Goal: Information Seeking & Learning: Check status

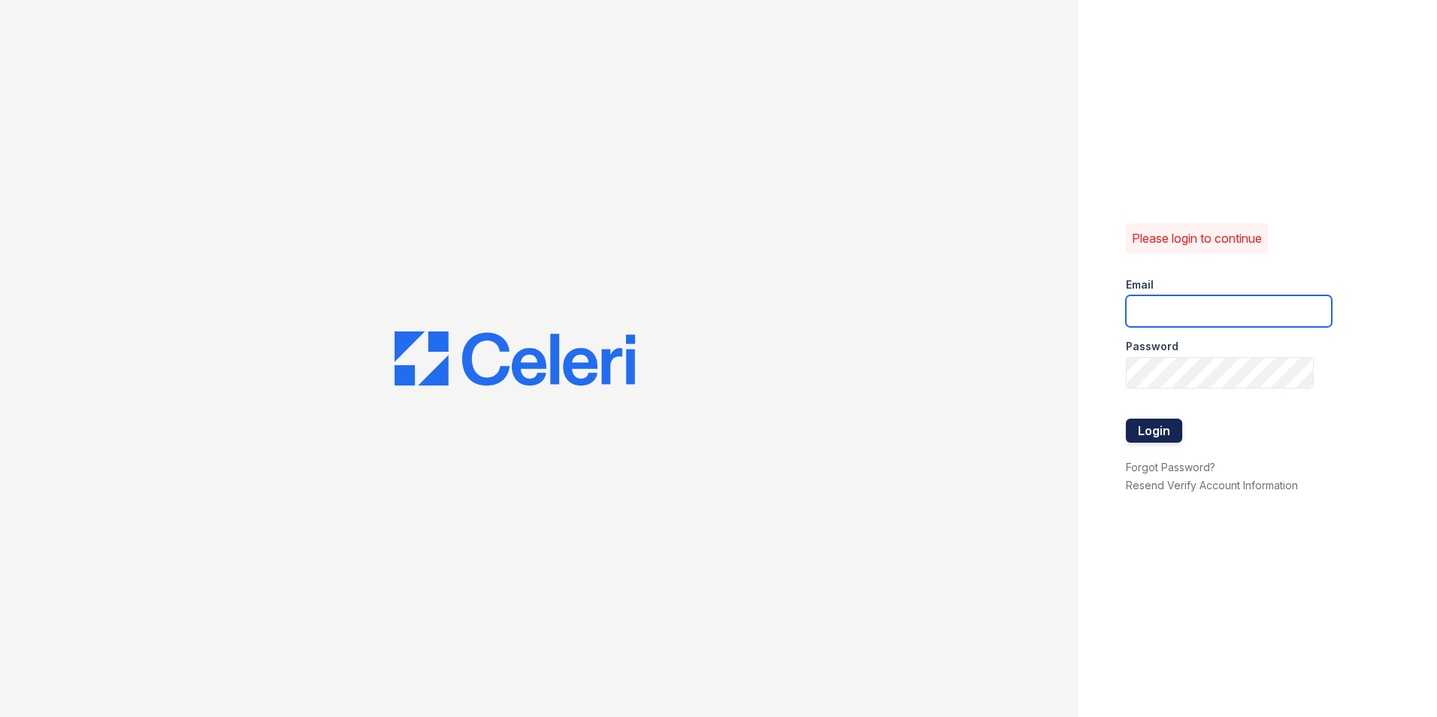
type input "[DOMAIN_NAME][EMAIL_ADDRESS][DOMAIN_NAME]"
click at [1152, 432] on button "Login" at bounding box center [1154, 431] width 56 height 24
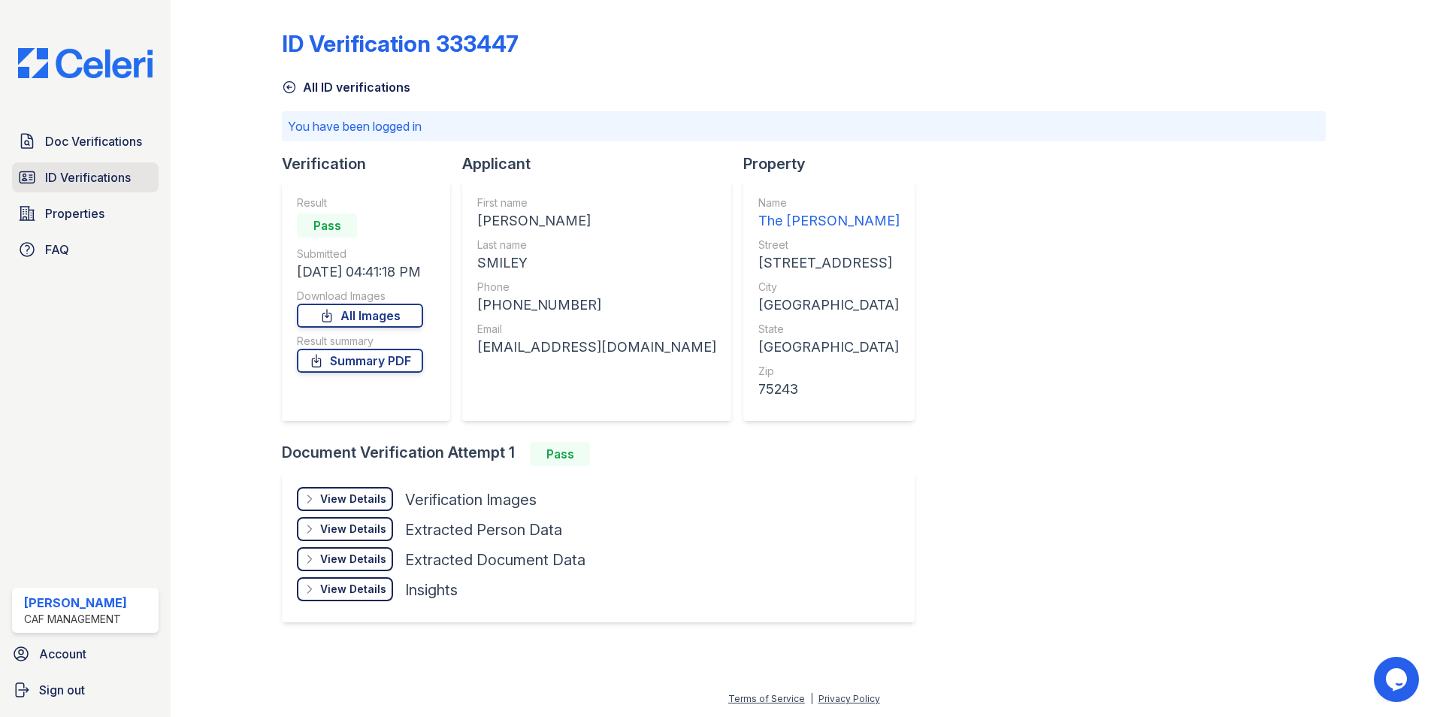
click at [73, 177] on span "ID Verifications" at bounding box center [88, 177] width 86 height 18
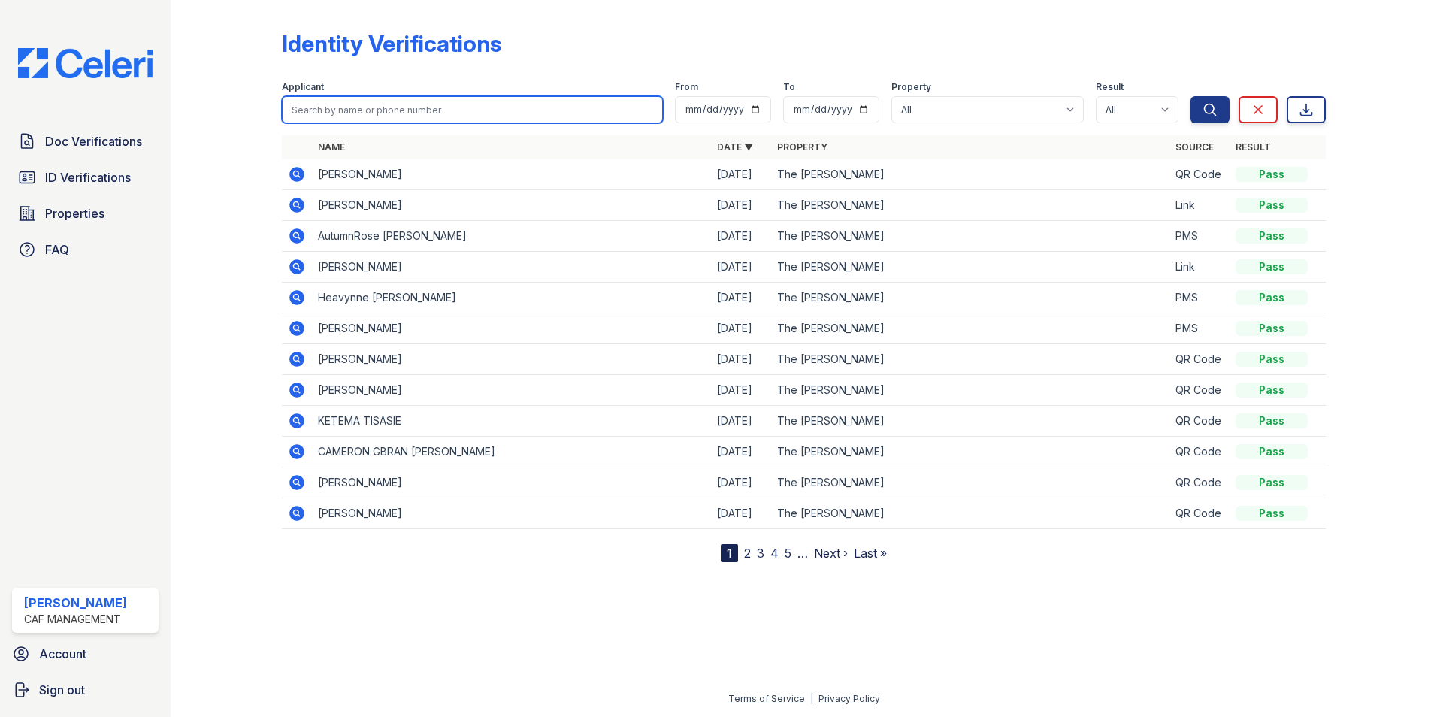
click at [315, 114] on input "search" at bounding box center [472, 109] width 381 height 27
type input "matthews"
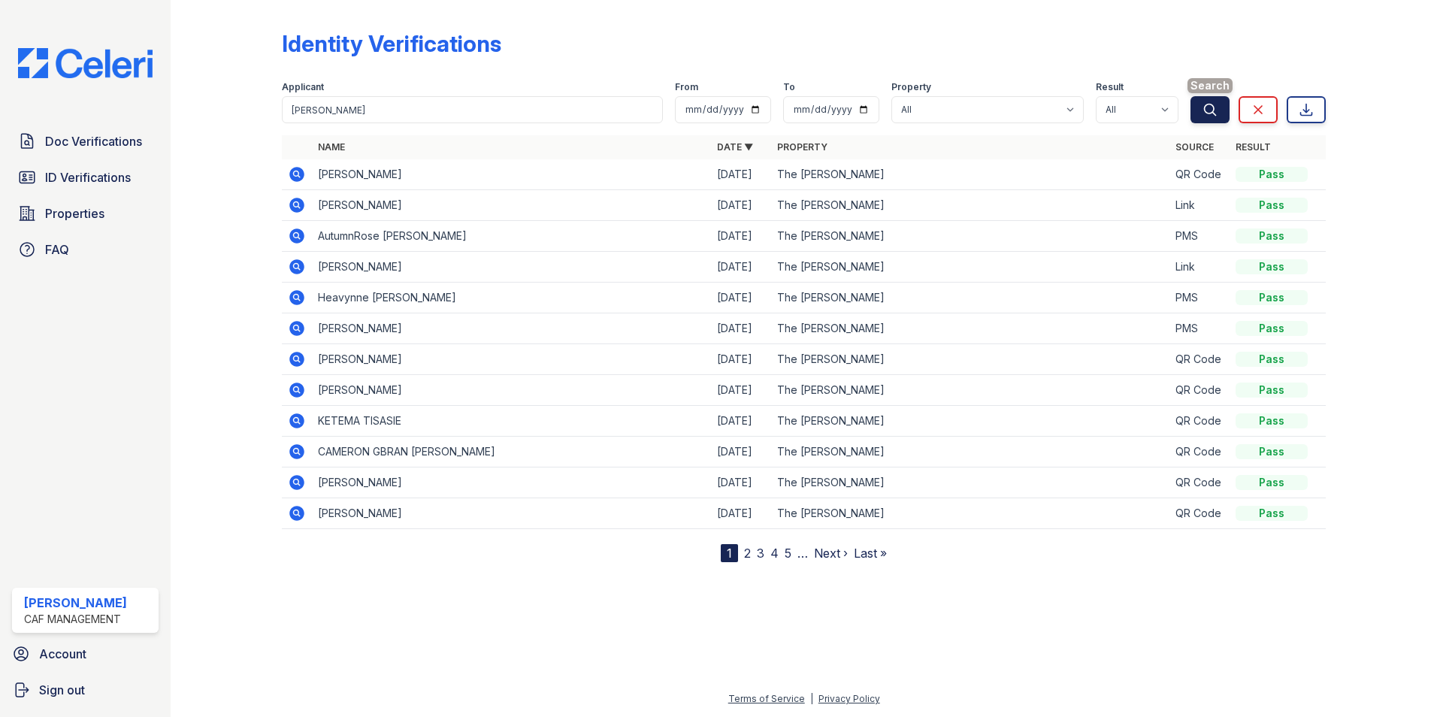
click at [1212, 112] on icon "submit" at bounding box center [1210, 109] width 15 height 15
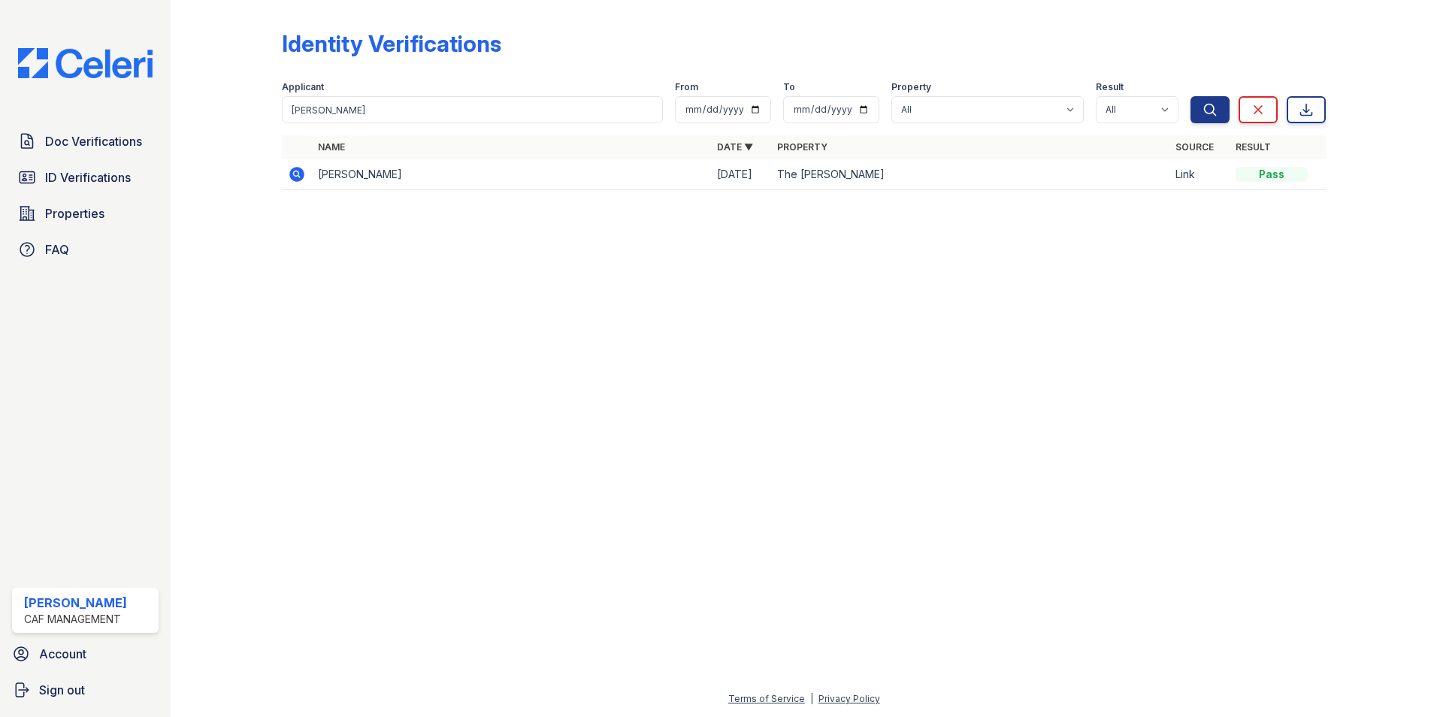
click at [295, 174] on icon at bounding box center [296, 173] width 4 height 4
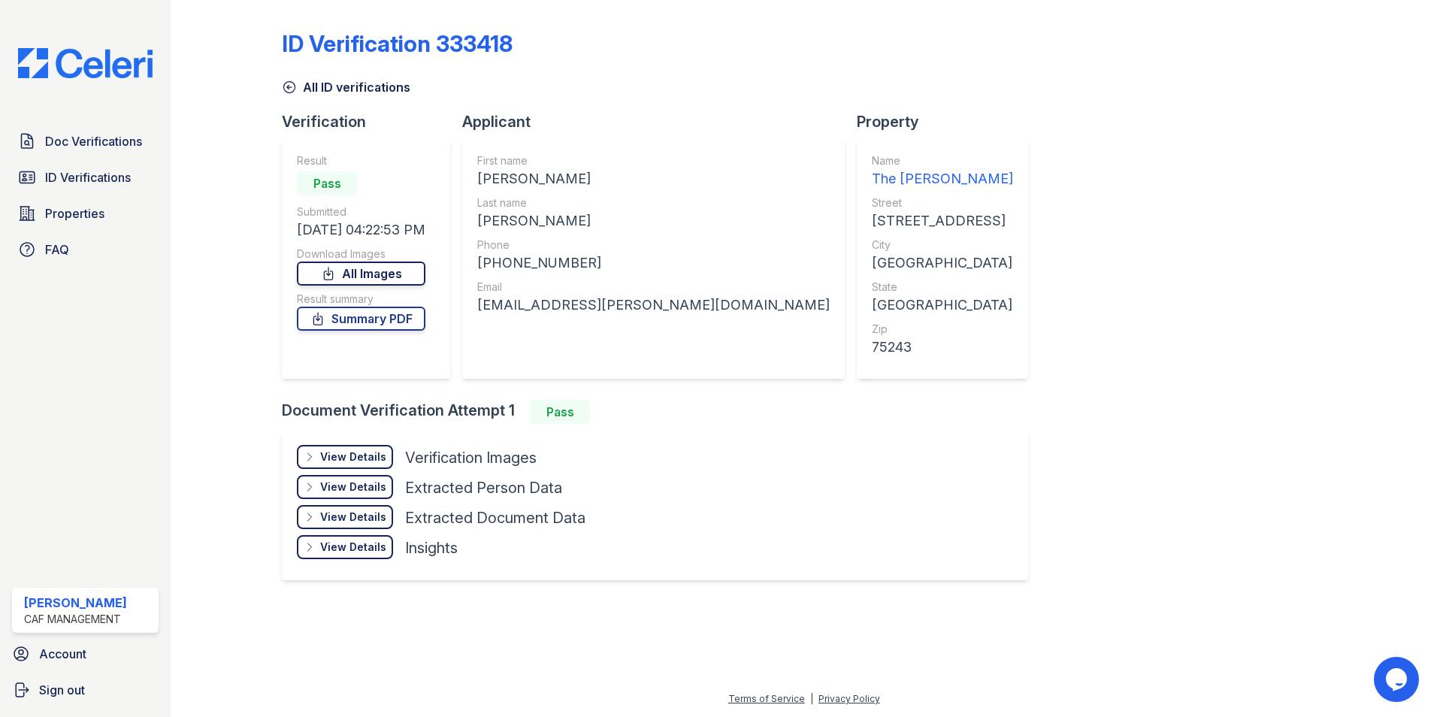
click at [370, 274] on link "All Images" at bounding box center [361, 274] width 129 height 24
click at [357, 460] on div "View Details" at bounding box center [353, 456] width 66 height 15
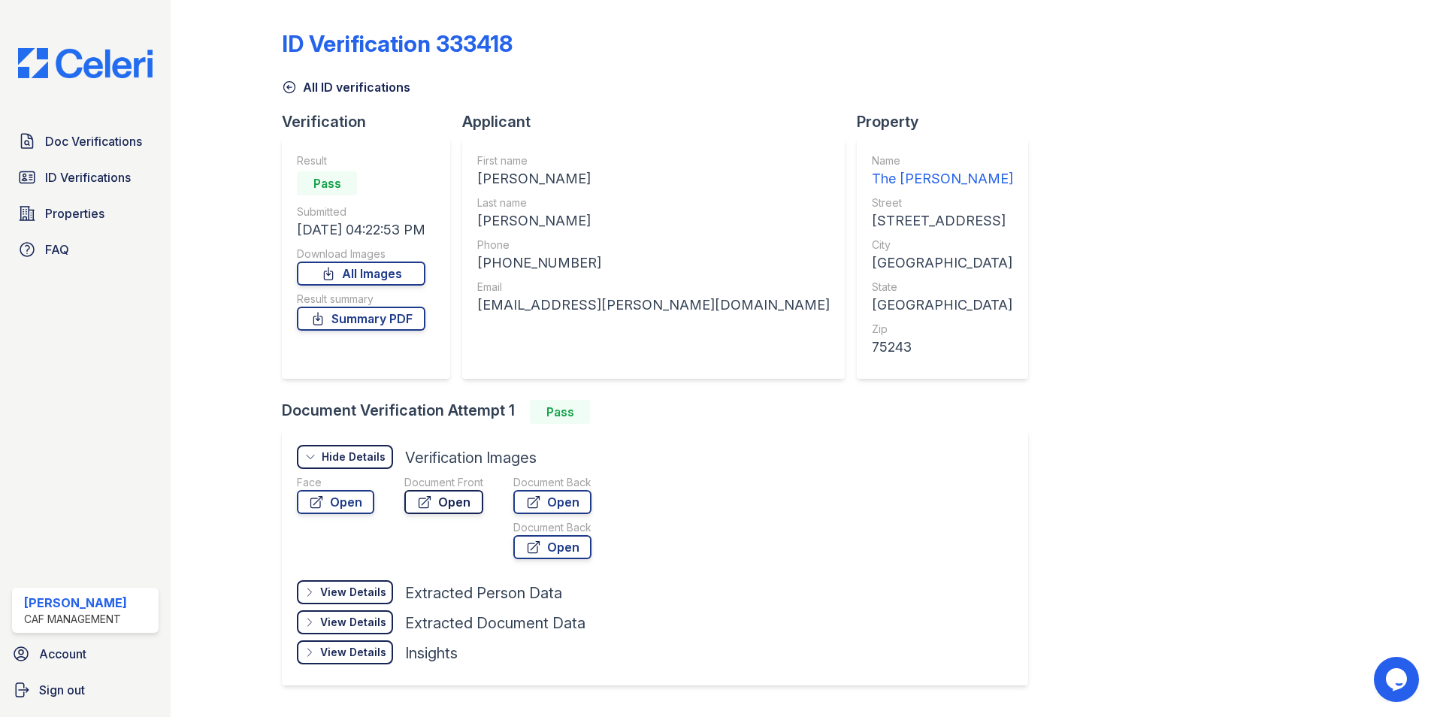
click at [446, 501] on link "Open" at bounding box center [443, 502] width 79 height 24
click at [360, 322] on link "Summary PDF" at bounding box center [361, 319] width 129 height 24
click at [450, 504] on link "Open" at bounding box center [443, 502] width 79 height 24
click at [75, 145] on span "Doc Verifications" at bounding box center [93, 141] width 97 height 18
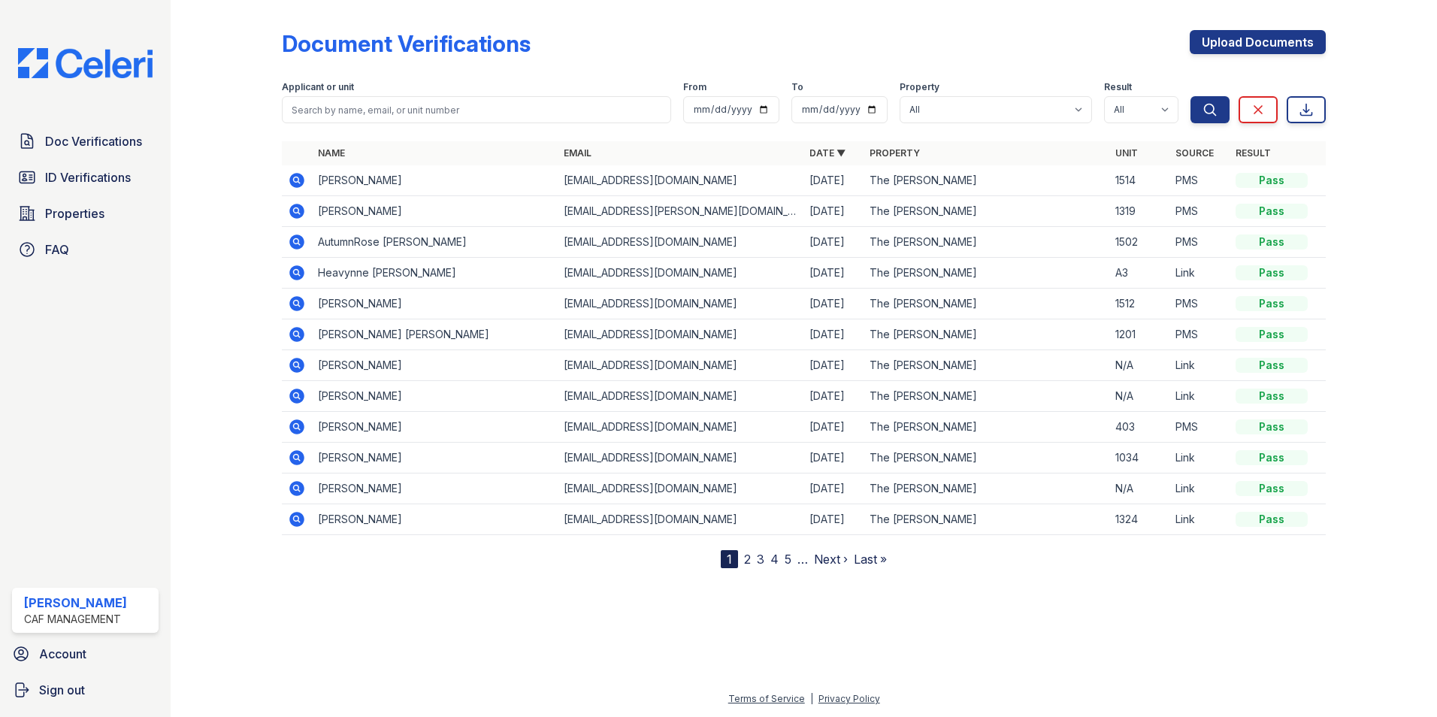
click at [297, 209] on icon at bounding box center [296, 210] width 4 height 4
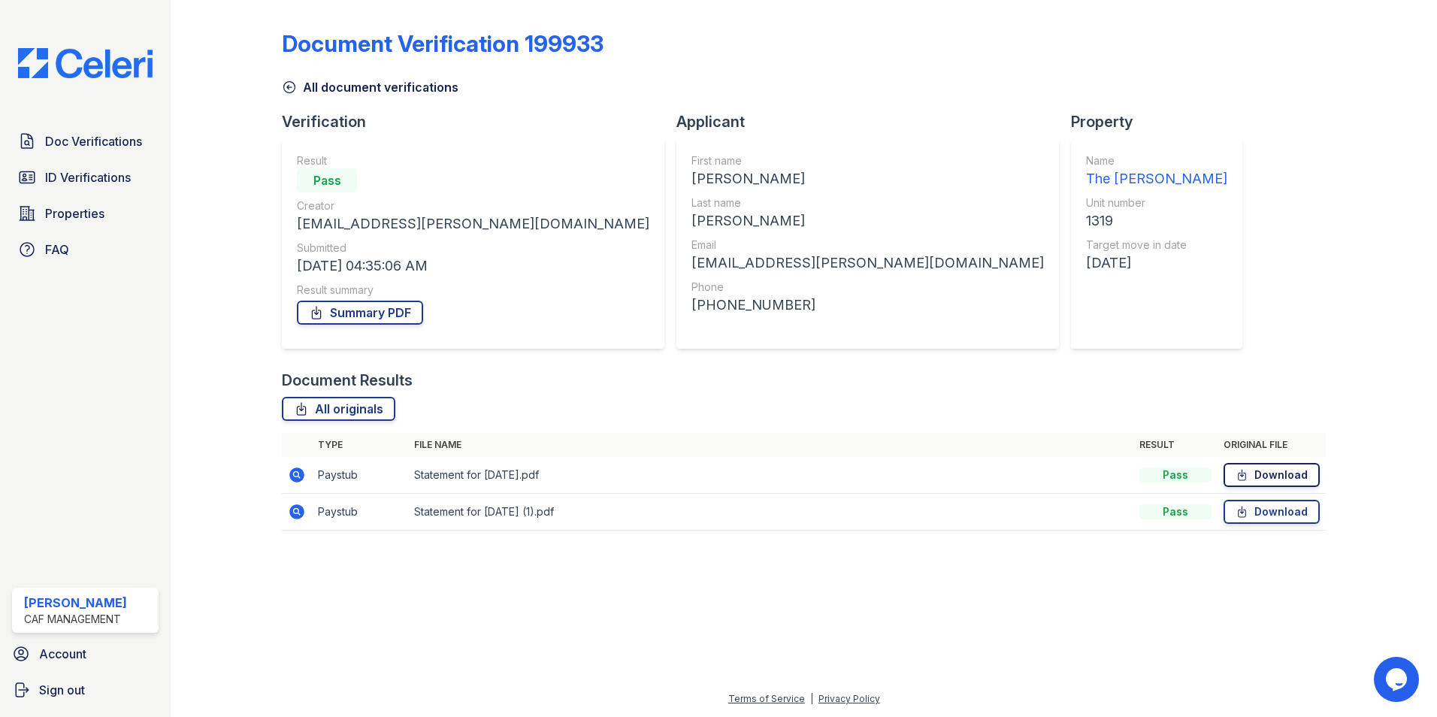
click at [1261, 478] on link "Download" at bounding box center [1272, 475] width 96 height 24
click at [1274, 516] on link "Download" at bounding box center [1272, 512] width 96 height 24
click at [360, 314] on link "Summary PDF" at bounding box center [360, 313] width 126 height 24
